Goal: Task Accomplishment & Management: Use online tool/utility

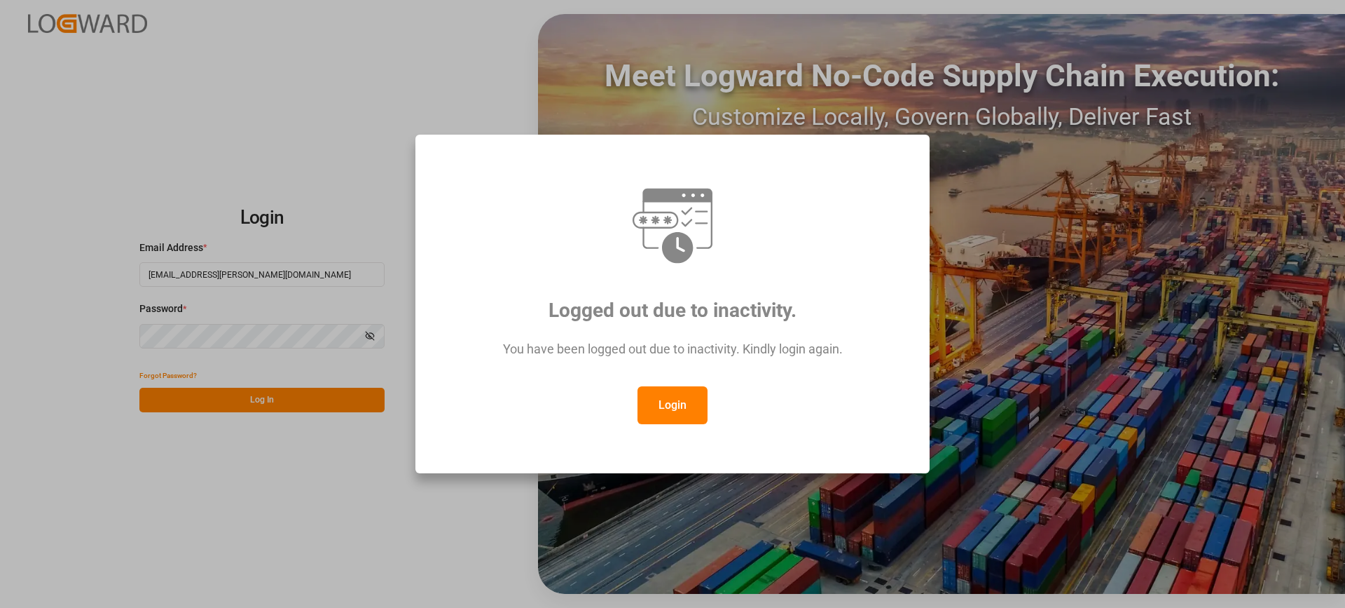
drag, startPoint x: 688, startPoint y: 406, endPoint x: 558, endPoint y: 406, distance: 129.6
click at [683, 404] on button "Login" at bounding box center [673, 405] width 70 height 38
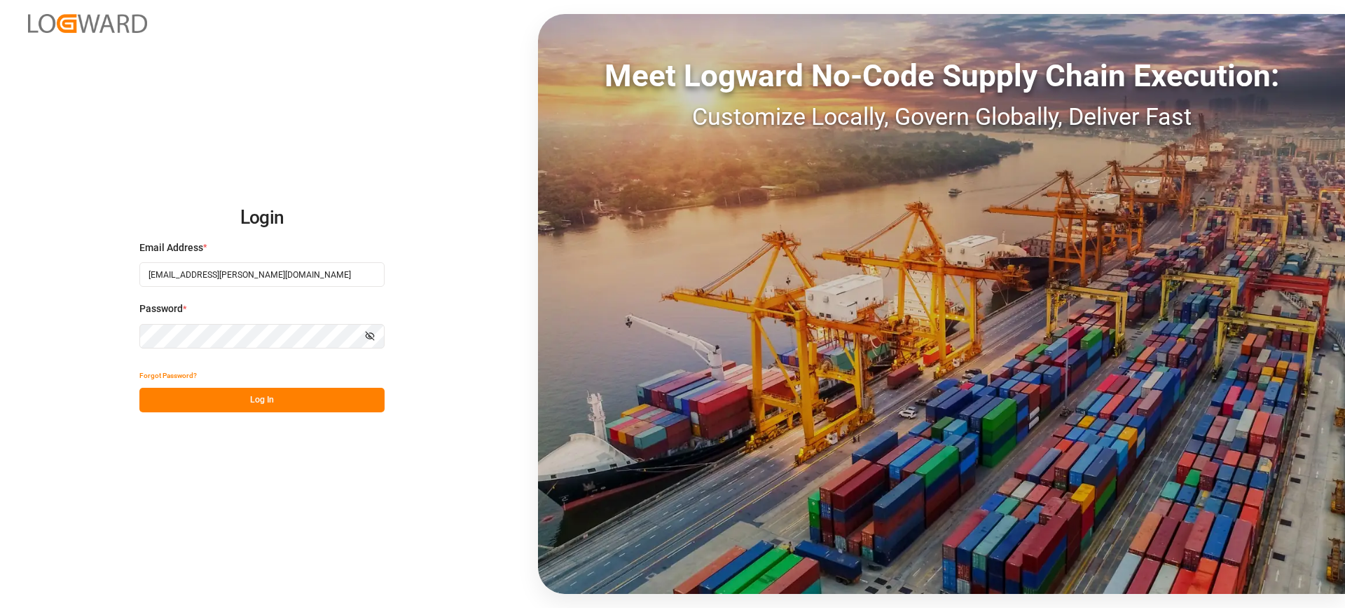
click at [338, 399] on button "Log In" at bounding box center [261, 400] width 245 height 25
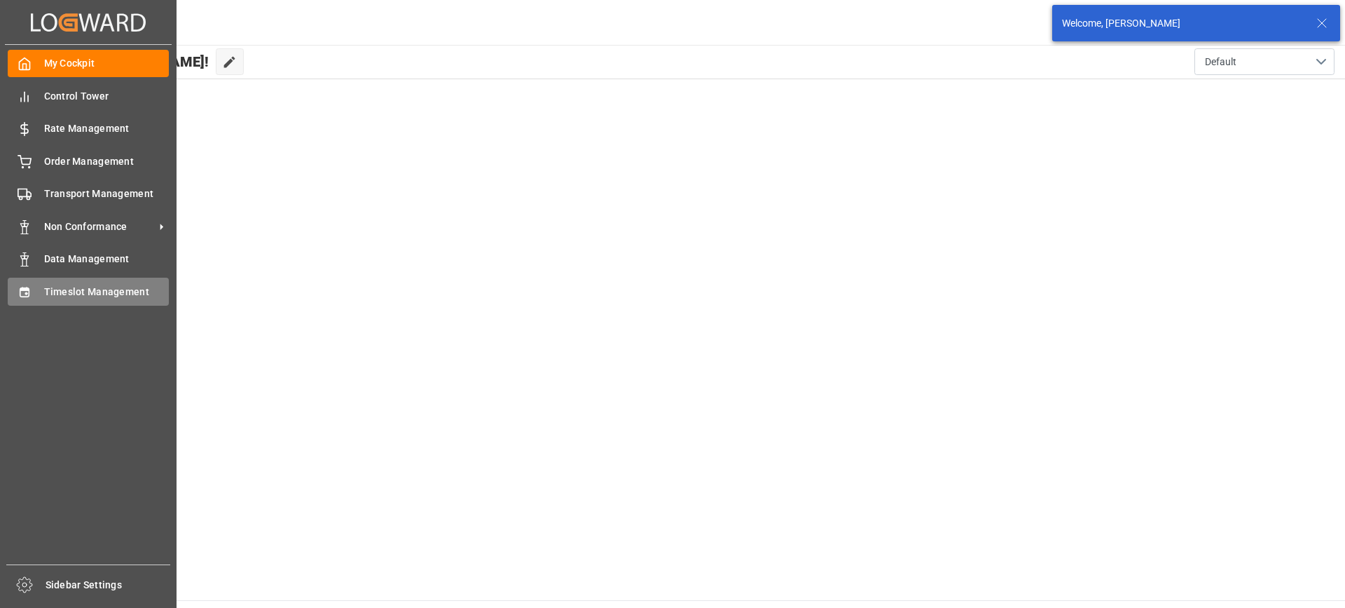
click at [40, 288] on div "Timeslot Management Timeslot Management" at bounding box center [88, 290] width 161 height 27
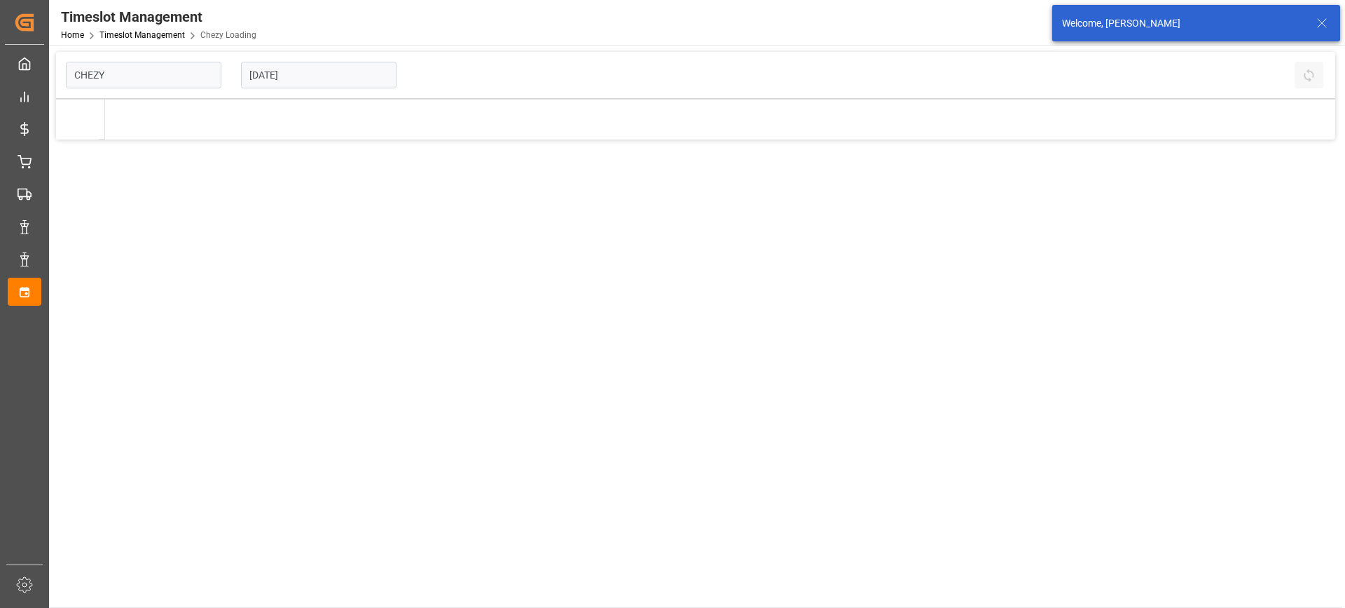
type input "Chezy Loading"
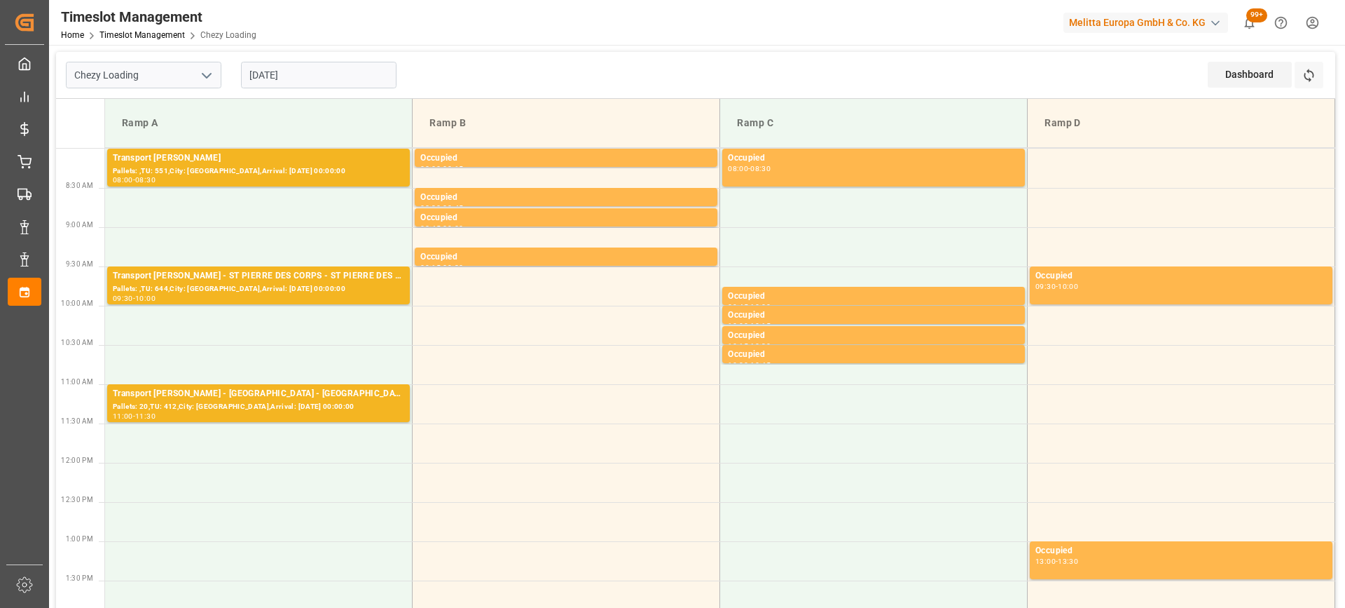
click at [331, 64] on input "[DATE]" at bounding box center [319, 75] width 156 height 27
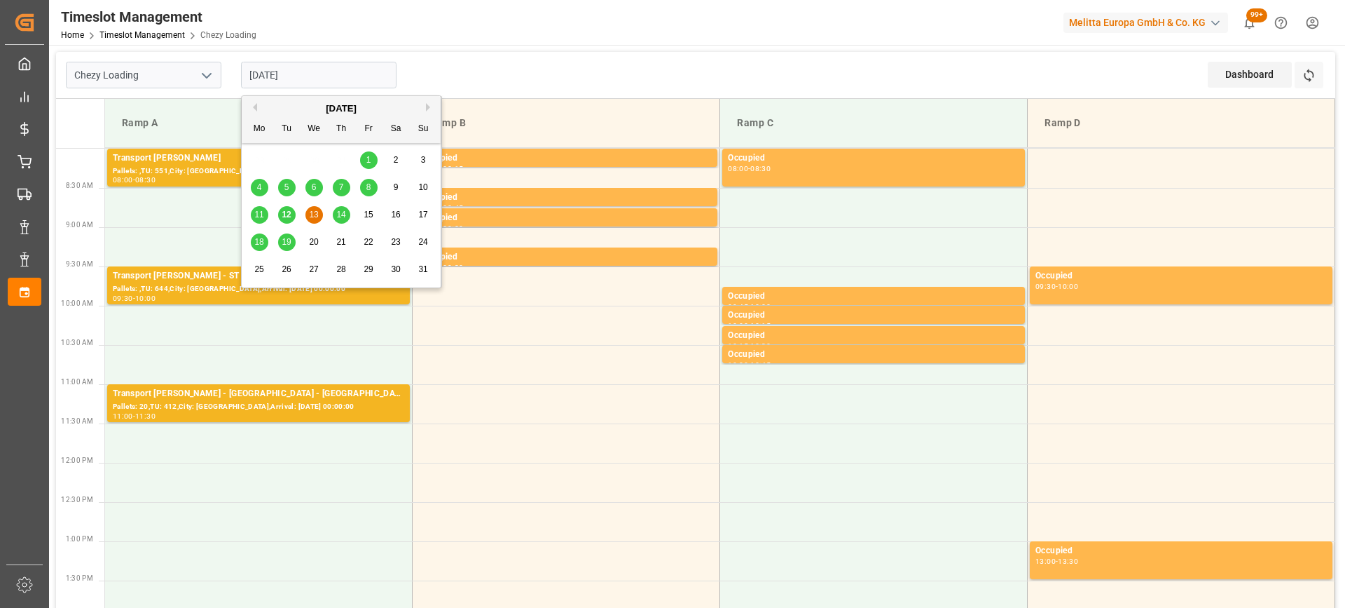
click at [289, 212] on span "12" at bounding box center [286, 215] width 9 height 10
type input "[DATE]"
